Goal: Transaction & Acquisition: Purchase product/service

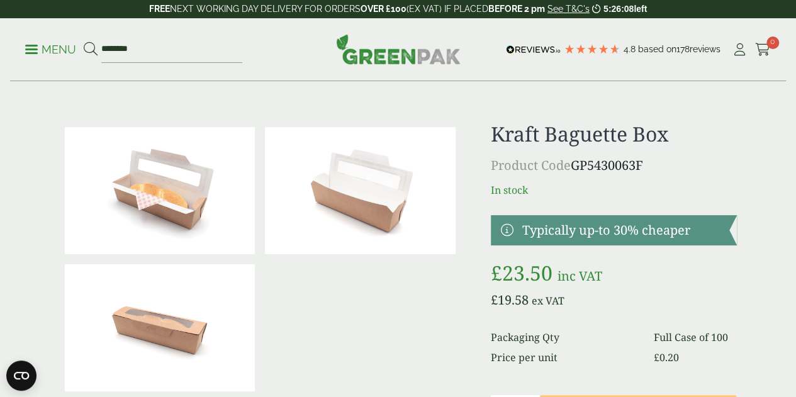
type input "********"
click at [84, 42] on button at bounding box center [91, 50] width 14 height 16
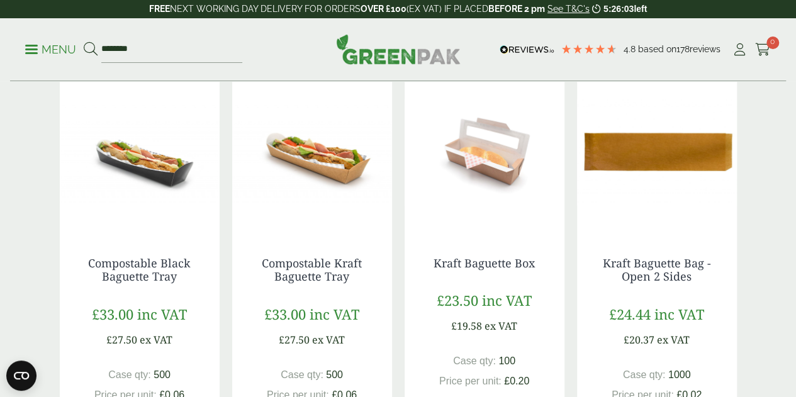
scroll to position [252, 0]
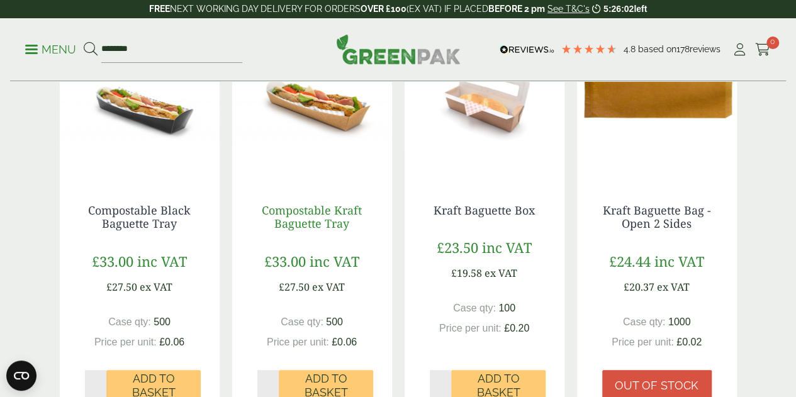
click at [336, 232] on link "Compostable Kraft Baguette Tray" at bounding box center [312, 217] width 100 height 29
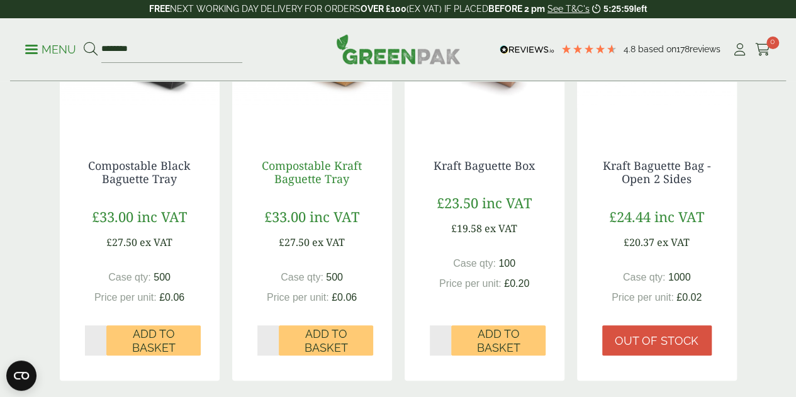
scroll to position [315, 0]
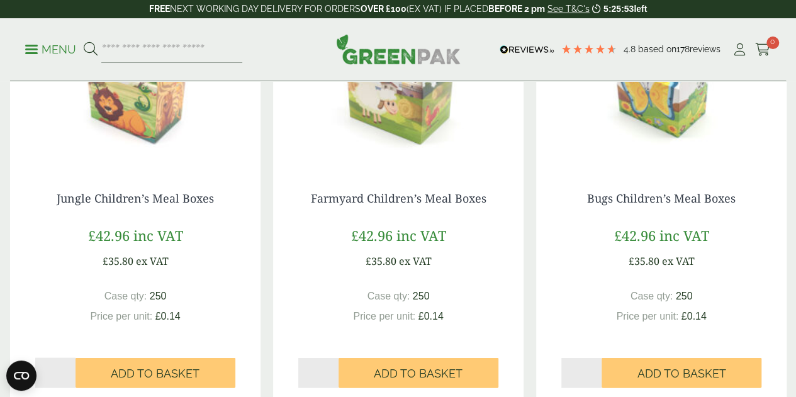
scroll to position [1007, 0]
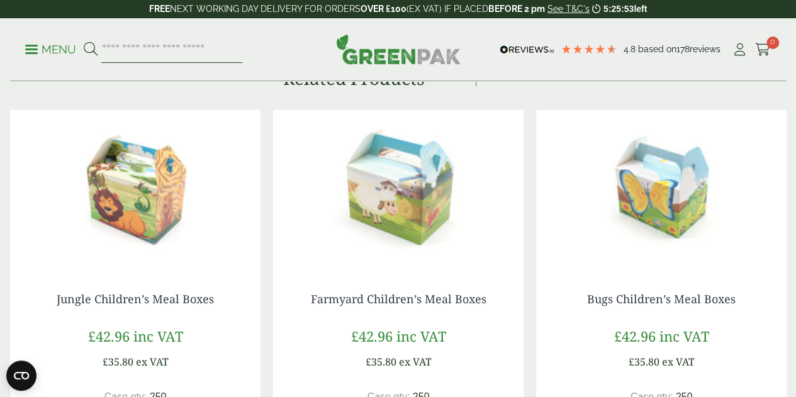
click at [241, 47] on input "search" at bounding box center [171, 49] width 141 height 26
type input "***"
click at [84, 42] on button at bounding box center [91, 50] width 14 height 16
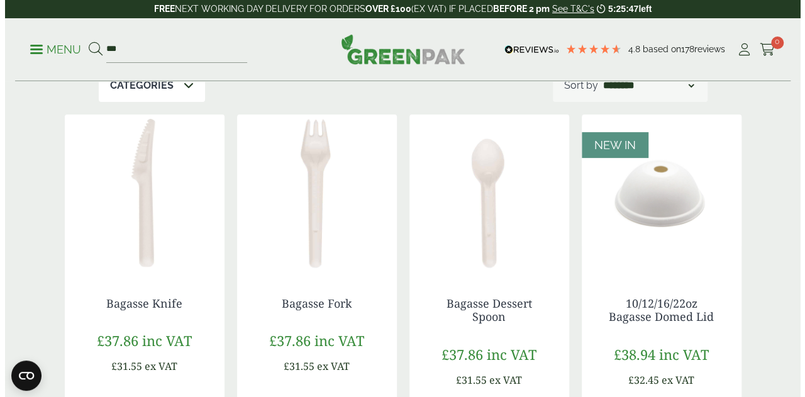
scroll to position [63, 0]
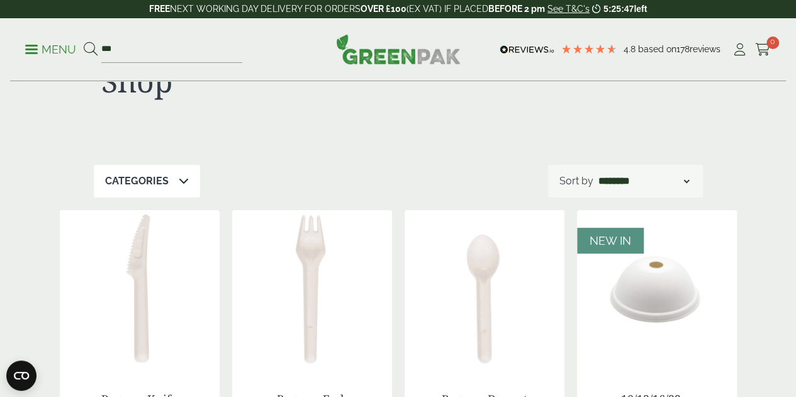
click at [31, 41] on ul "Menu ***" at bounding box center [133, 49] width 217 height 26
click at [29, 53] on link "Menu" at bounding box center [50, 48] width 51 height 13
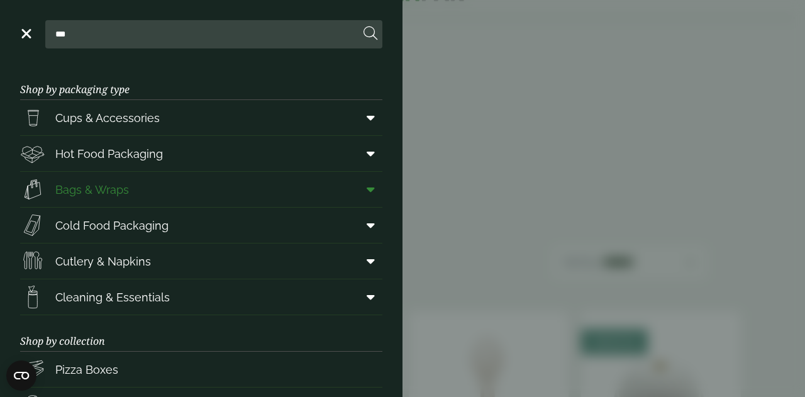
click at [125, 189] on span "Bags & Wraps" at bounding box center [92, 189] width 74 height 17
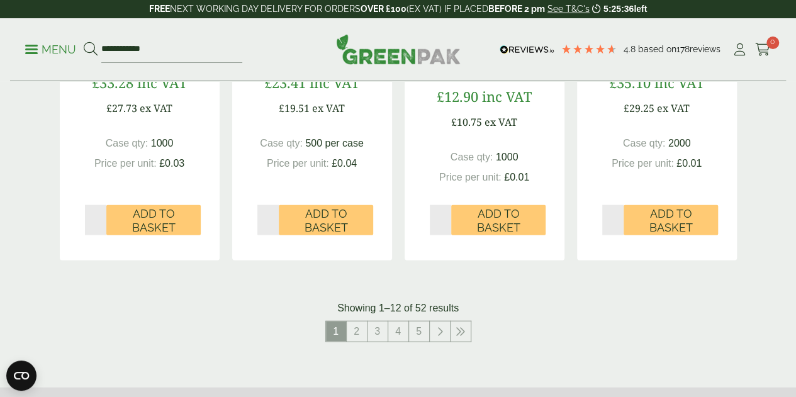
scroll to position [1447, 0]
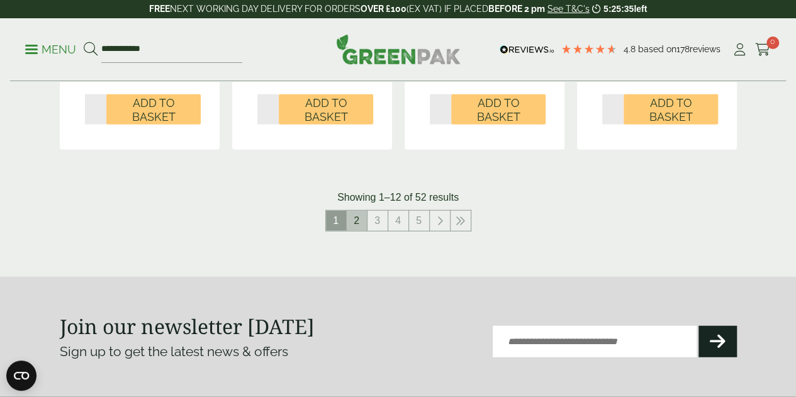
click at [357, 227] on link "2" at bounding box center [357, 221] width 20 height 20
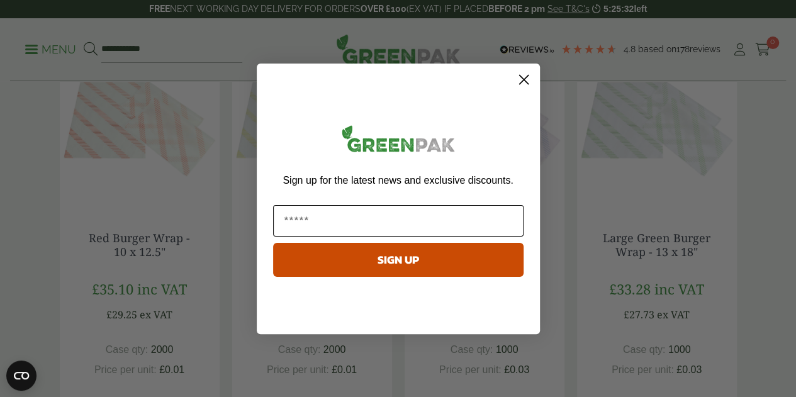
scroll to position [189, 0]
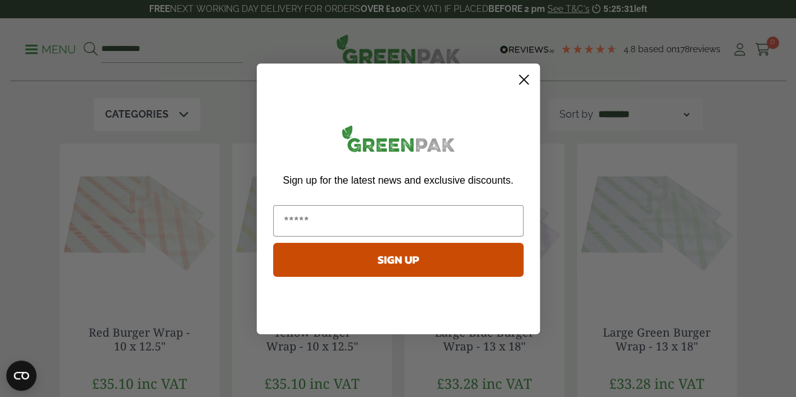
click at [520, 77] on circle "Close dialog" at bounding box center [523, 79] width 21 height 21
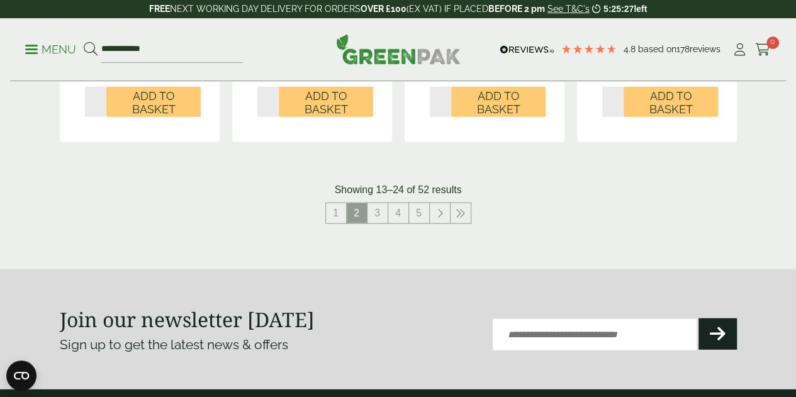
scroll to position [1510, 0]
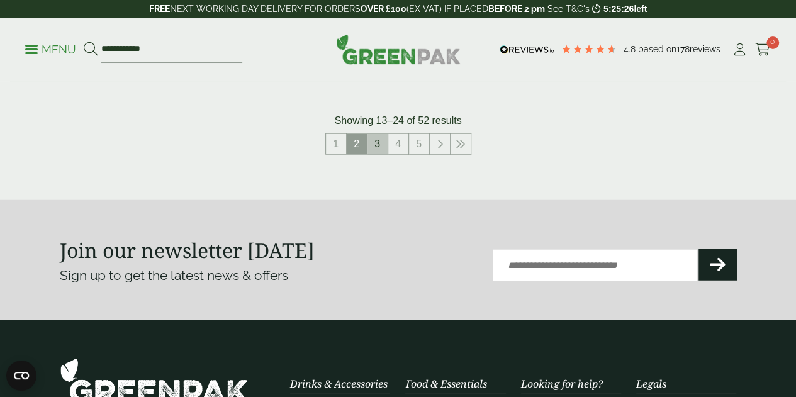
click at [383, 147] on link "3" at bounding box center [377, 144] width 20 height 20
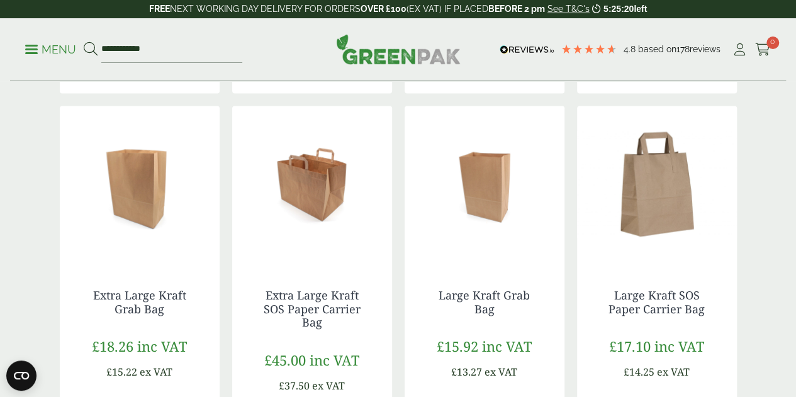
scroll to position [1321, 0]
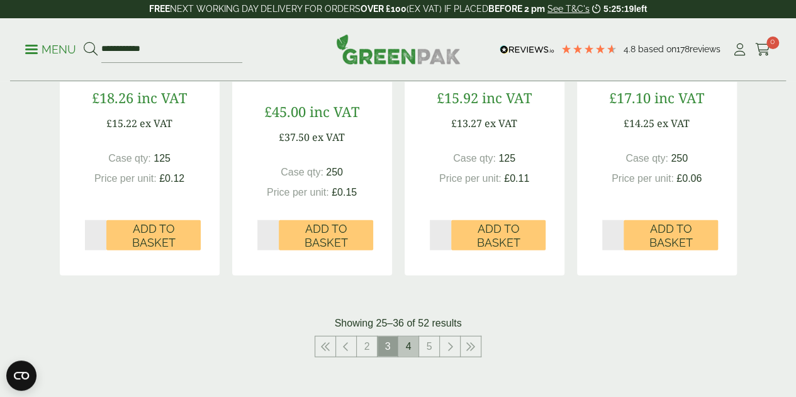
click at [411, 345] on link "4" at bounding box center [408, 347] width 20 height 20
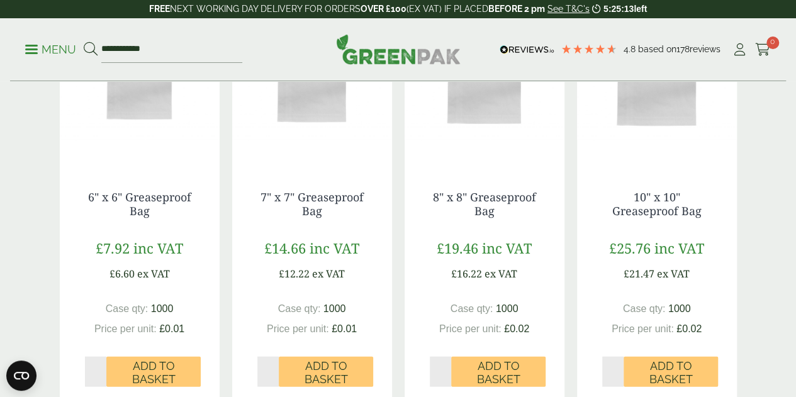
scroll to position [1258, 0]
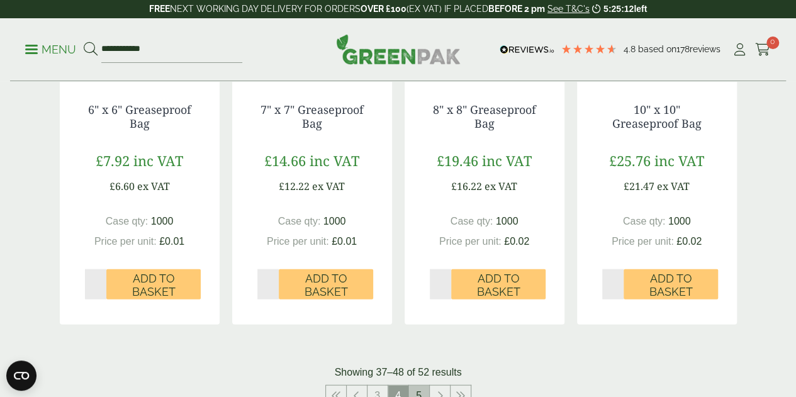
click at [420, 389] on link "5" at bounding box center [419, 396] width 20 height 20
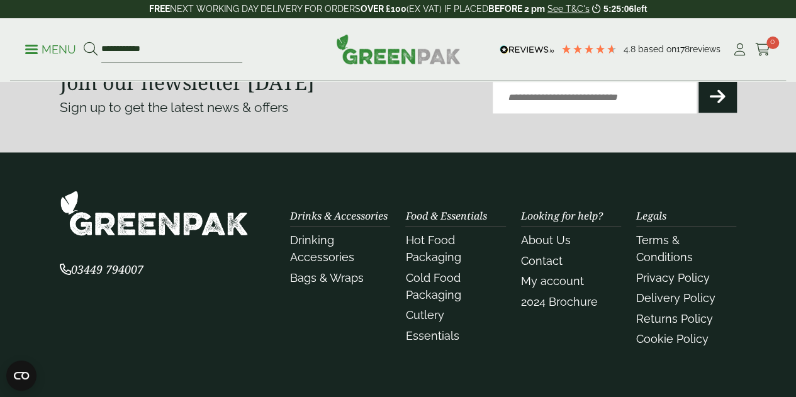
scroll to position [512, 0]
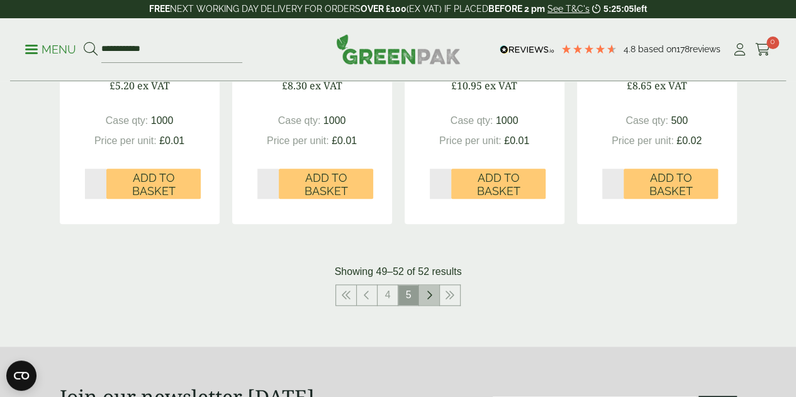
click at [434, 305] on link at bounding box center [429, 295] width 20 height 20
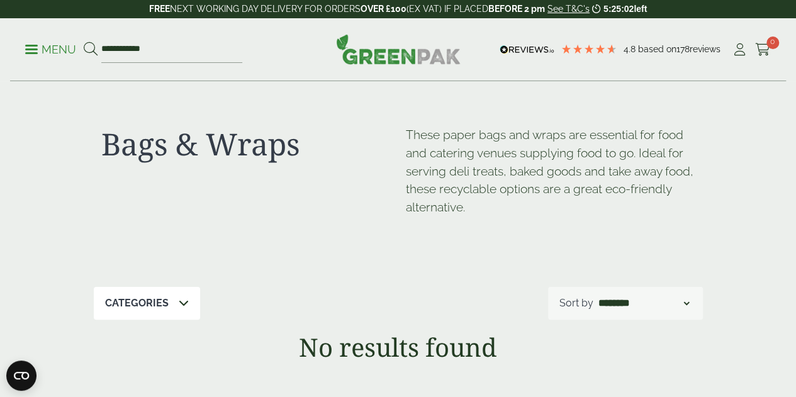
click at [36, 48] on span at bounding box center [31, 49] width 13 height 2
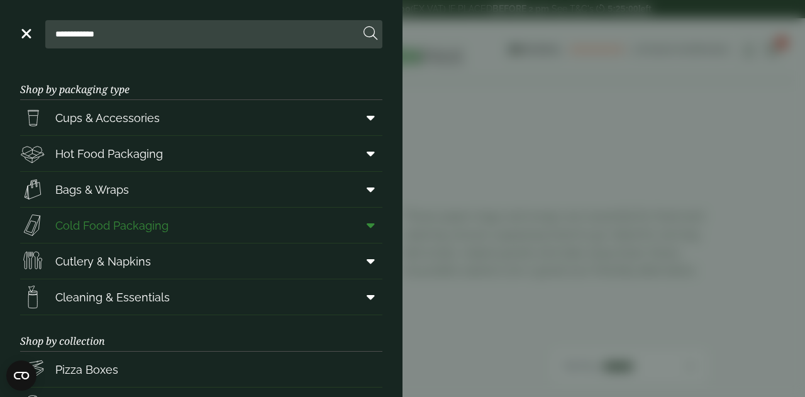
click at [154, 223] on span "Cold Food Packaging" at bounding box center [111, 225] width 113 height 17
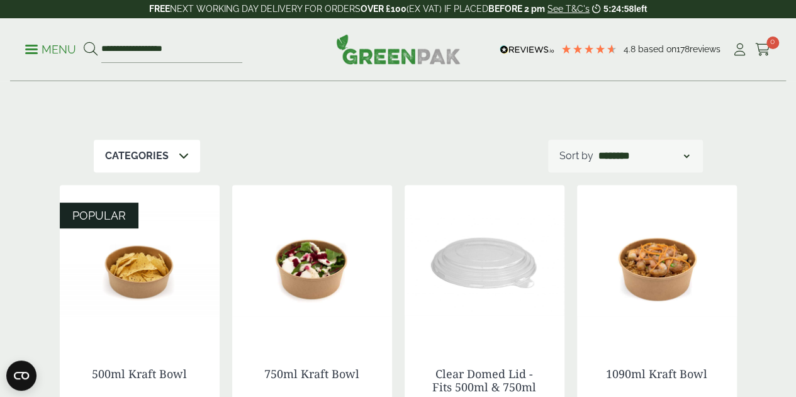
scroll to position [189, 0]
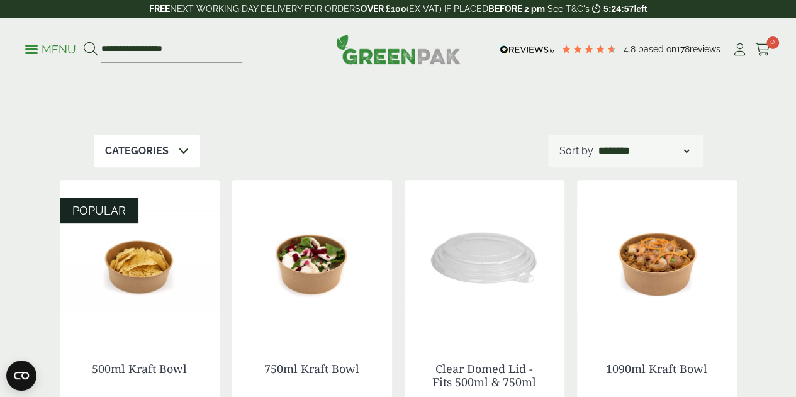
click at [198, 152] on div "Categories Bagasse (1) Baguette Trays (2) Cafe. (3) Carry Packs (7) Cold Food P…" at bounding box center [398, 151] width 609 height 33
click at [184, 151] on icon at bounding box center [184, 150] width 10 height 10
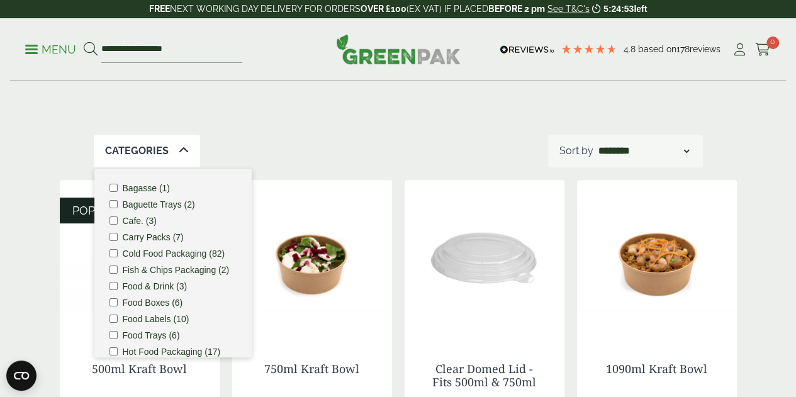
scroll to position [63, 0]
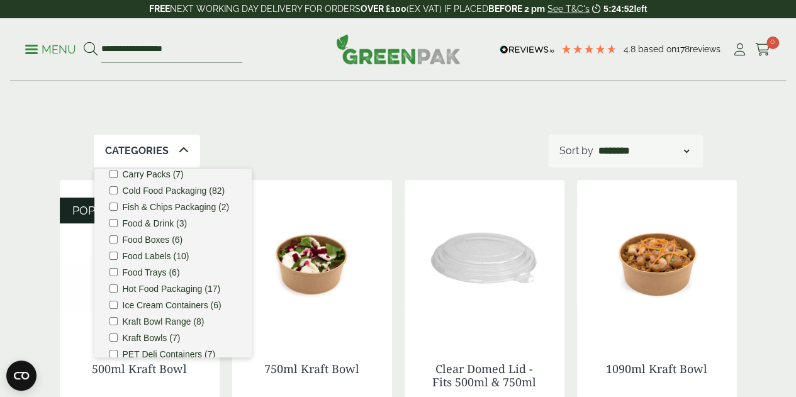
click at [344, 148] on div "Categories Bagasse (1) Baguette Trays (2) Cafe. (3) Carry Packs (7) Cold Food P…" at bounding box center [398, 151] width 609 height 33
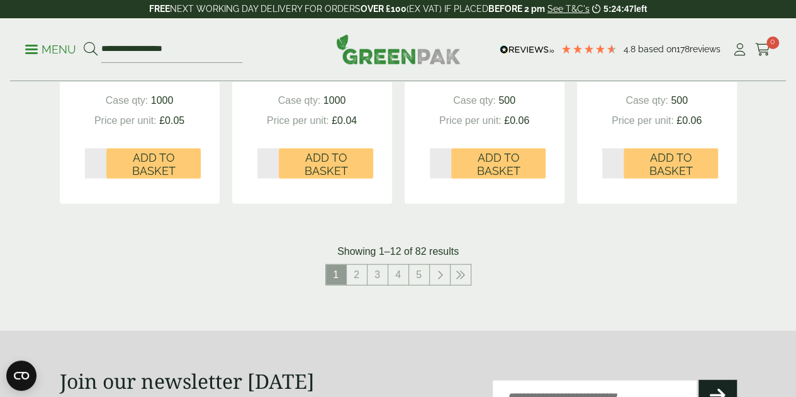
scroll to position [1447, 0]
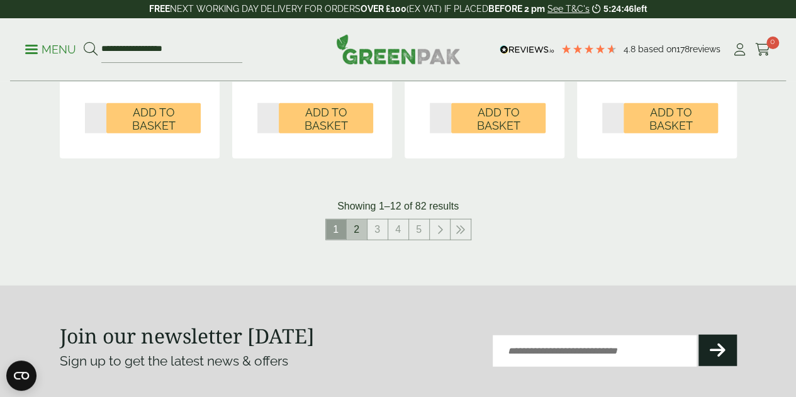
click at [352, 240] on link "2" at bounding box center [357, 230] width 20 height 20
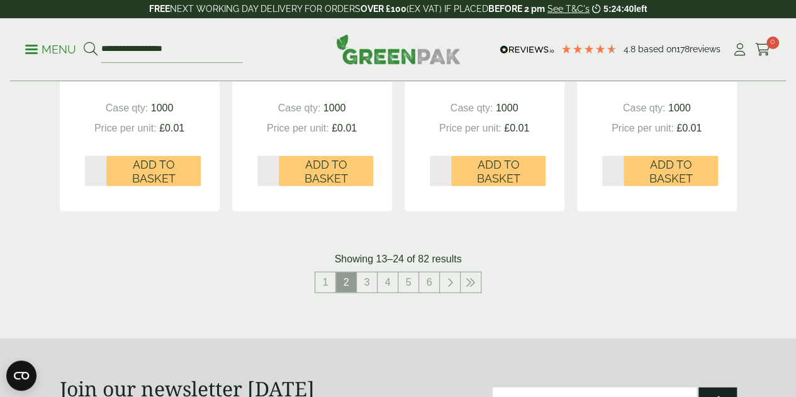
scroll to position [1447, 0]
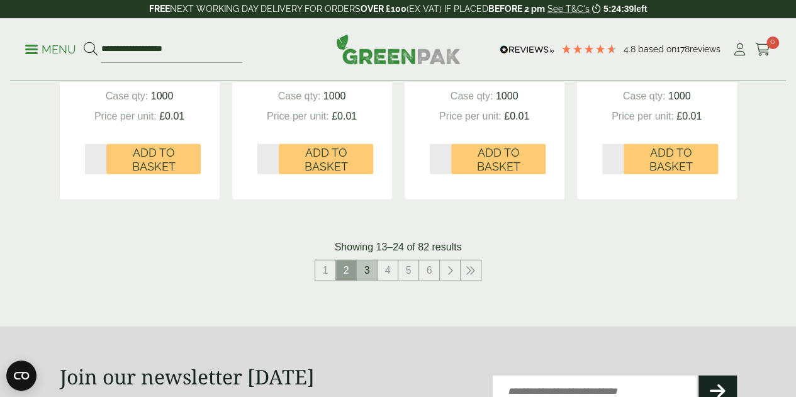
click at [369, 281] on link "3" at bounding box center [367, 270] width 20 height 20
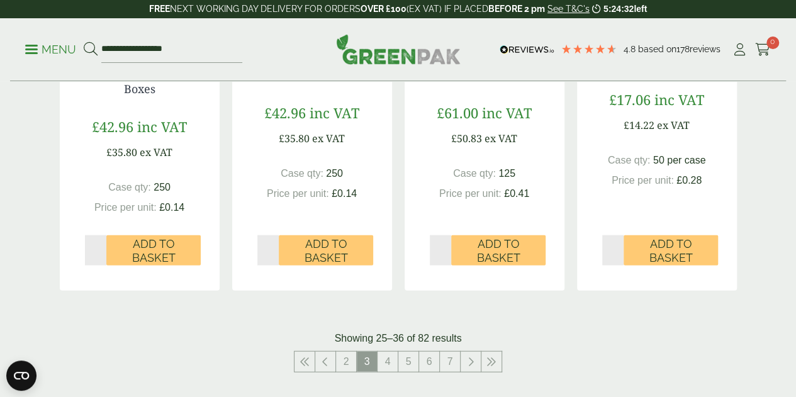
scroll to position [1384, 0]
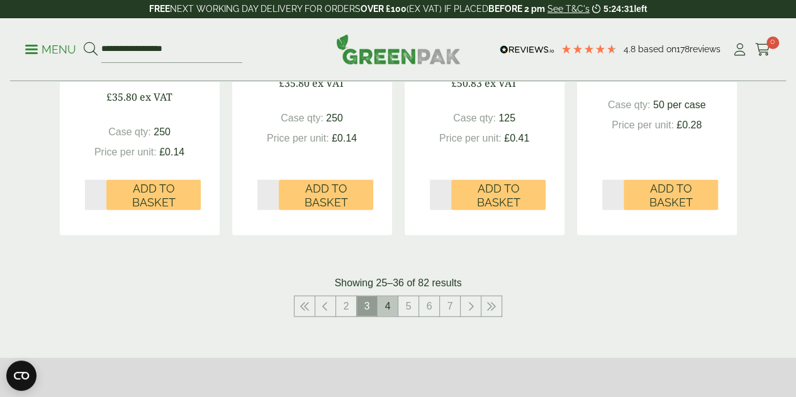
click at [388, 316] on link "4" at bounding box center [388, 306] width 20 height 20
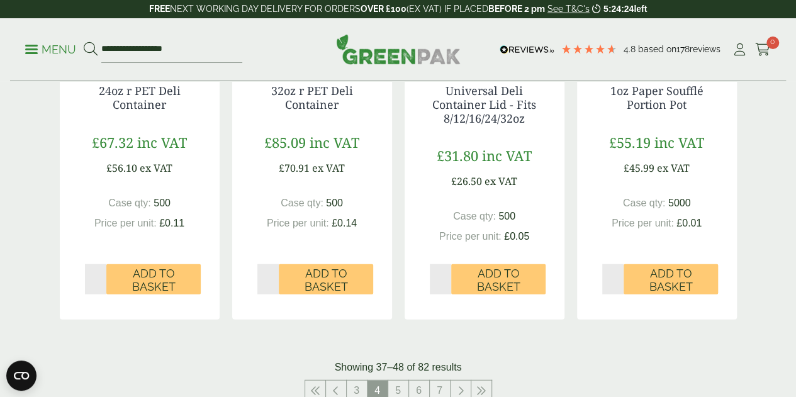
scroll to position [1636, 0]
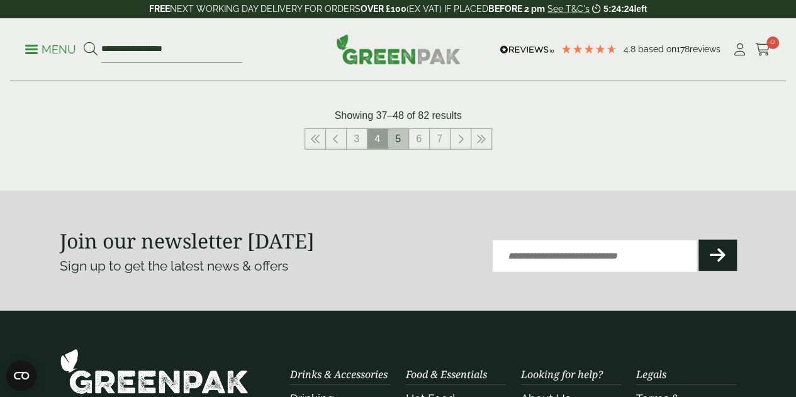
click at [403, 149] on link "5" at bounding box center [398, 139] width 20 height 20
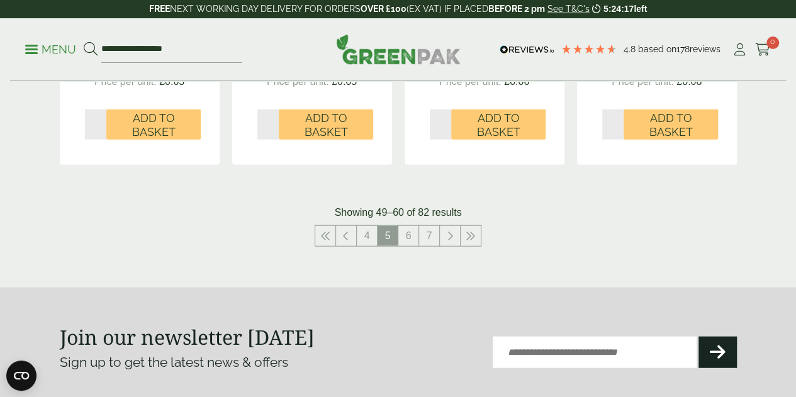
scroll to position [1510, 0]
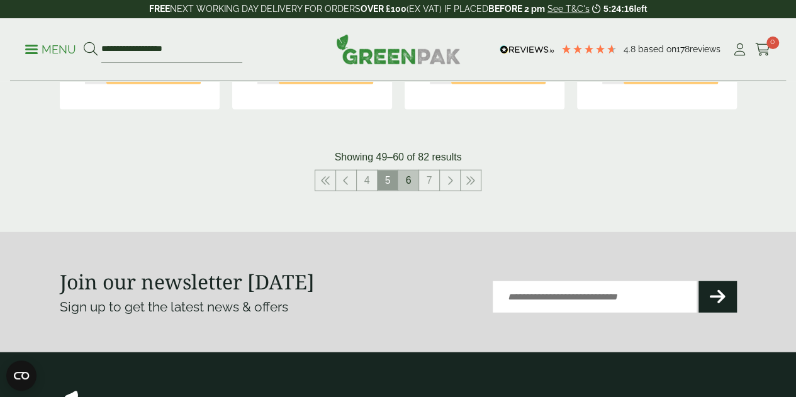
click at [411, 191] on link "6" at bounding box center [408, 181] width 20 height 20
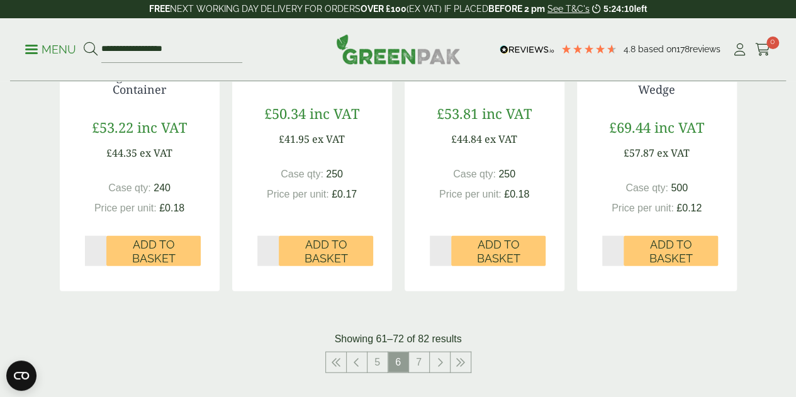
scroll to position [1510, 0]
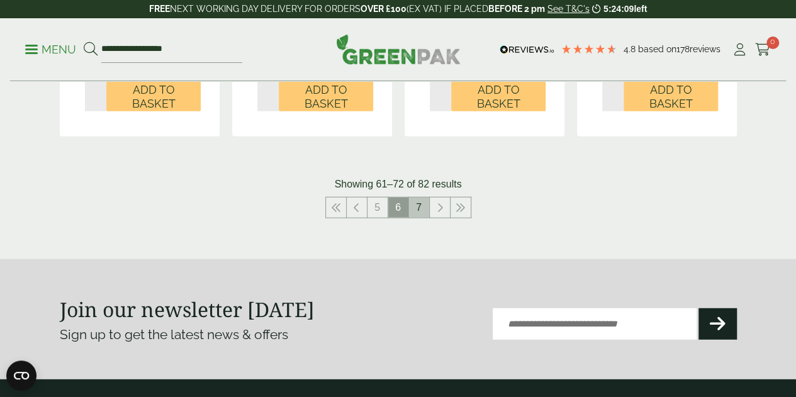
click at [422, 218] on link "7" at bounding box center [419, 208] width 20 height 20
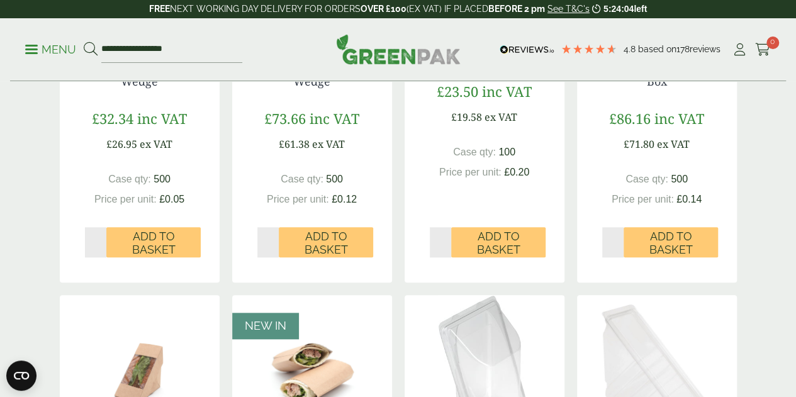
scroll to position [315, 0]
